Goal: Find contact information: Find contact information

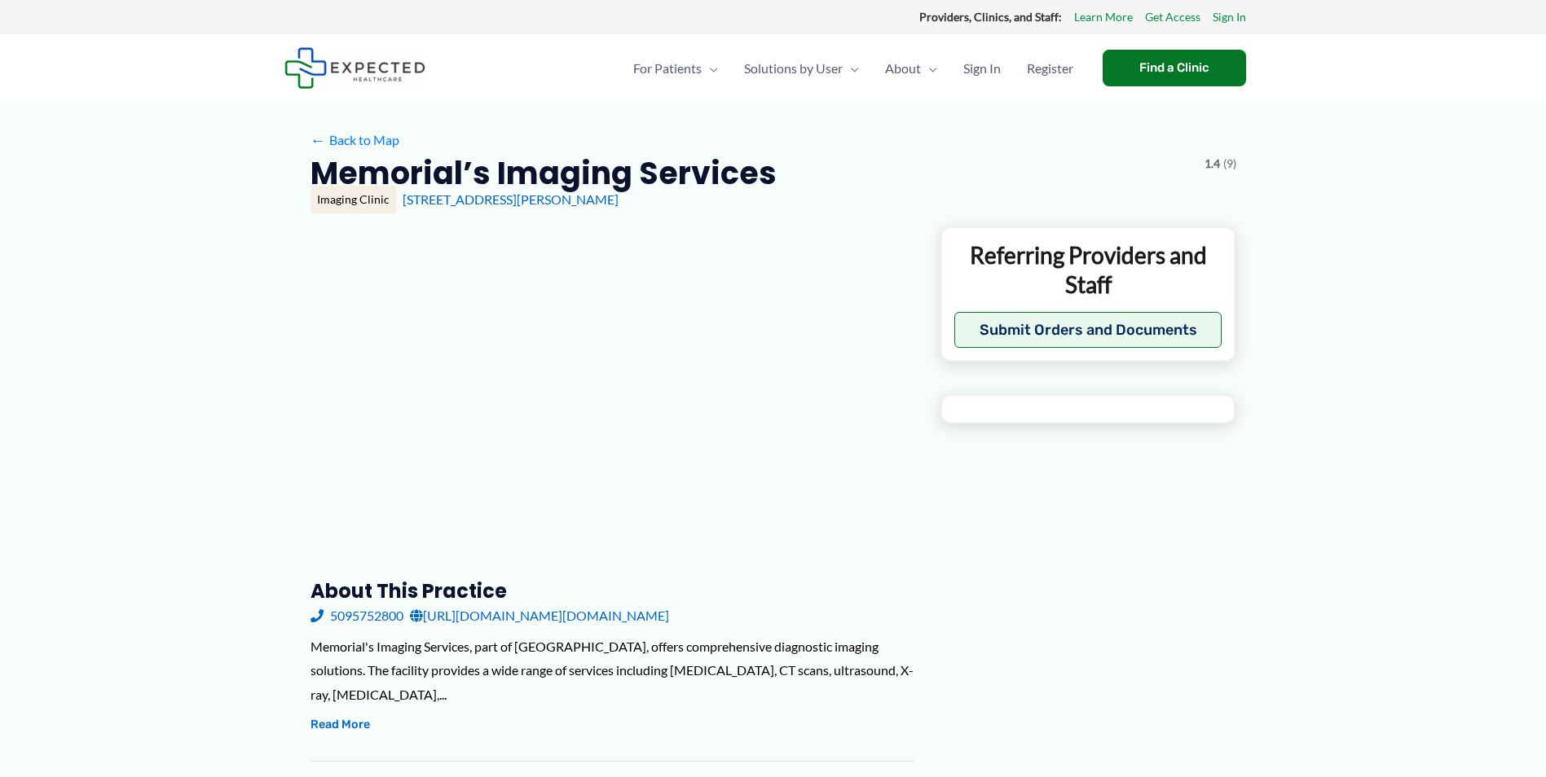
type input "**********"
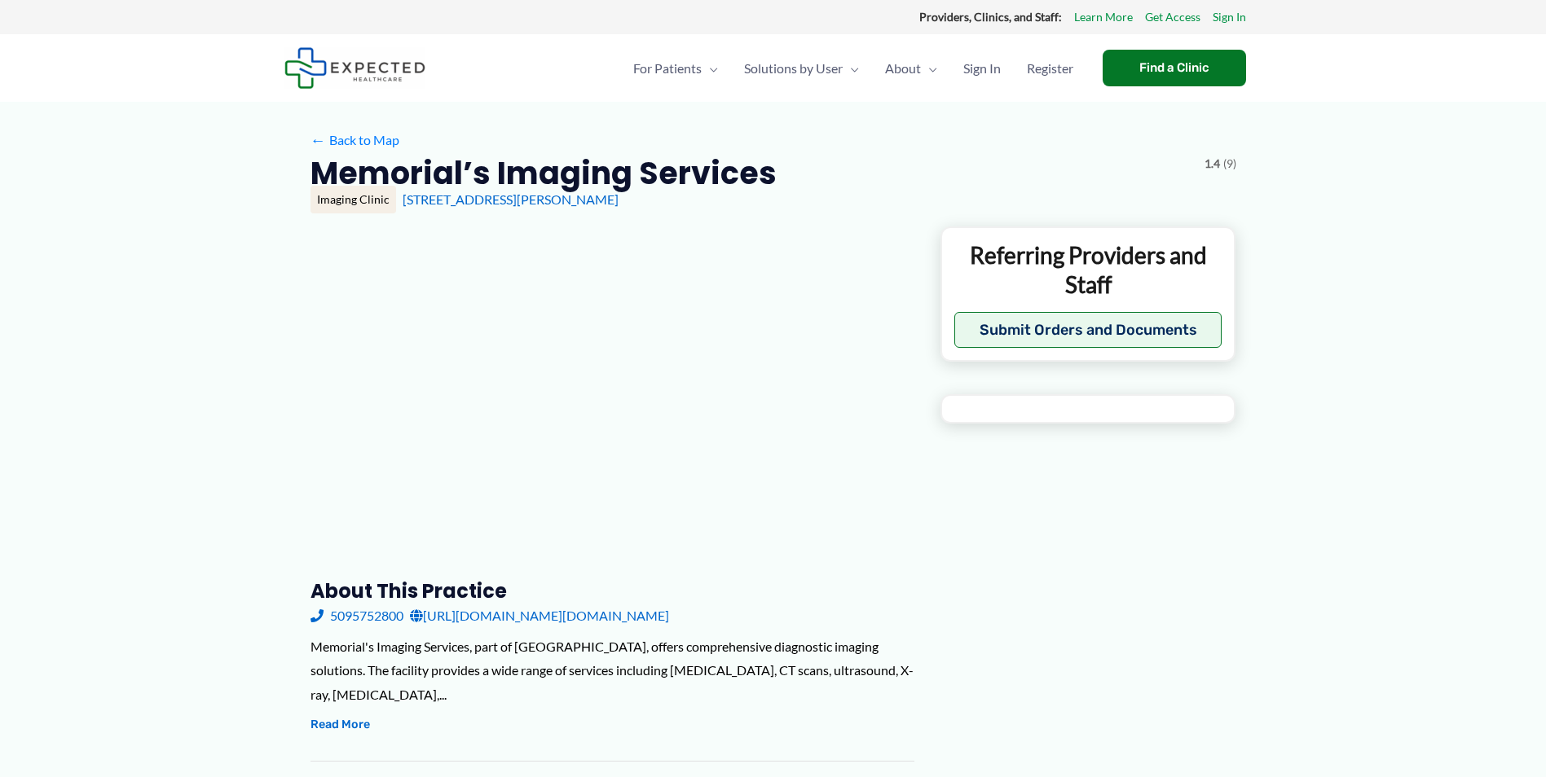
type input "**********"
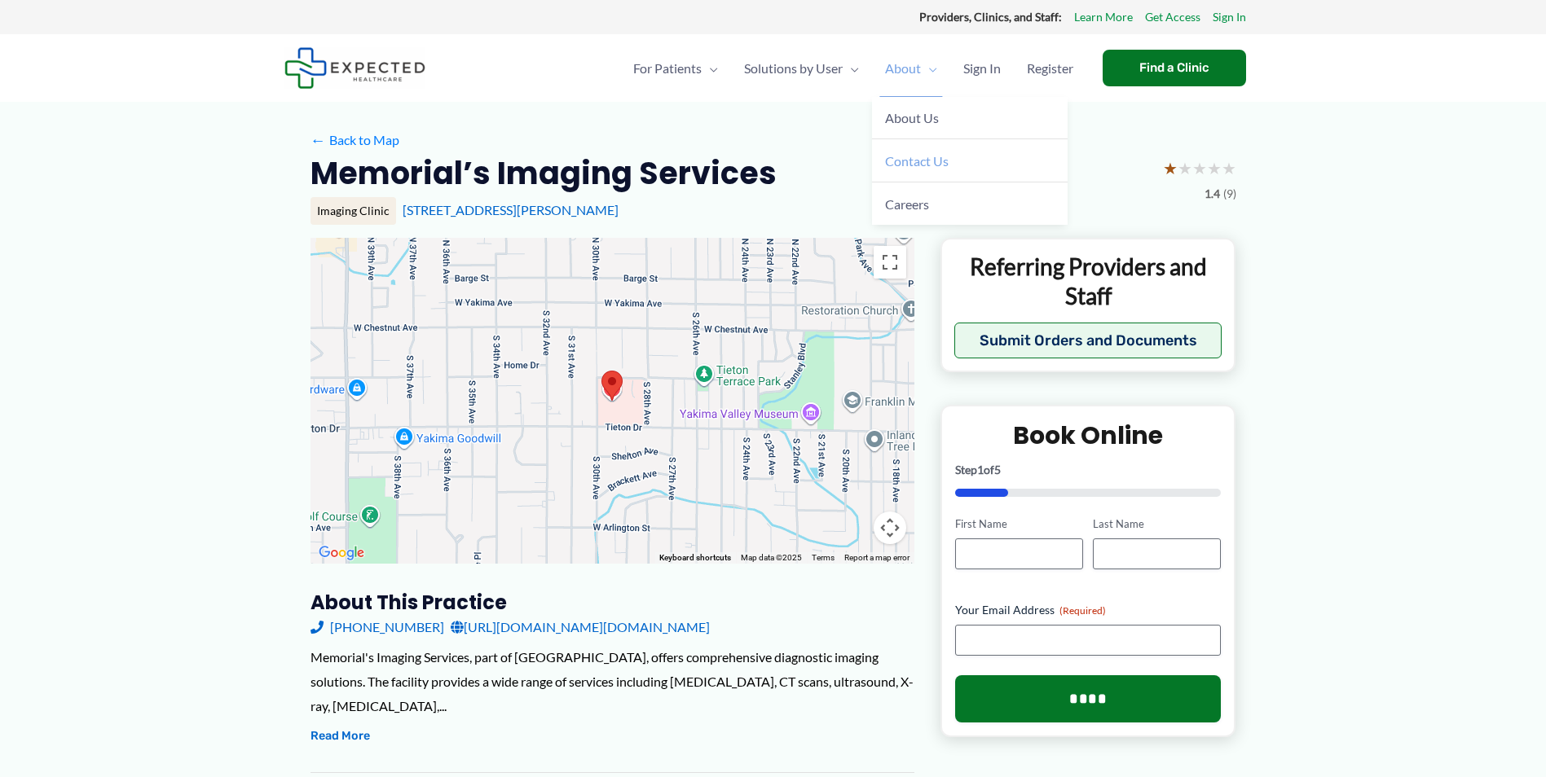
click at [908, 167] on span "Contact Us" at bounding box center [917, 160] width 64 height 15
